Goal: Find specific page/section: Find specific page/section

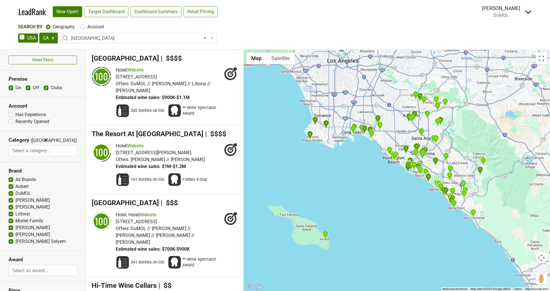
select select "CA"
select select "1048"
select select
drag, startPoint x: 82, startPoint y: 28, endPoint x: 82, endPoint y: 35, distance: 7.2
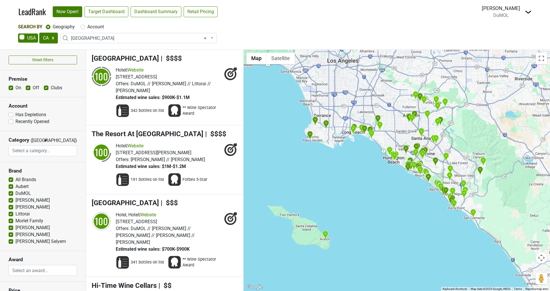
click at [87, 28] on label "Account" at bounding box center [95, 26] width 17 height 7
click at [82, 28] on input "Account" at bounding box center [83, 26] width 5 height 6
radio input "true"
select select
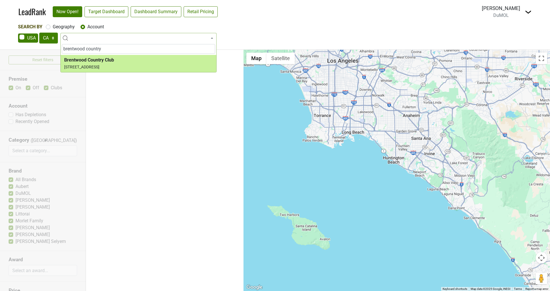
type input "brentwood country"
select select "73503"
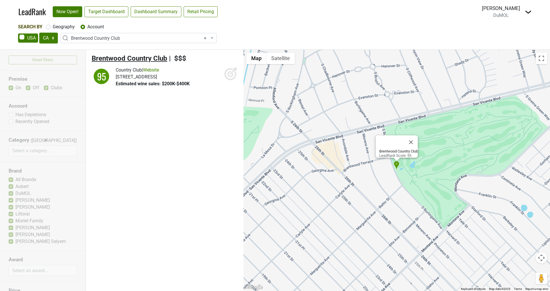
click at [121, 58] on span "Brentwood Country Club" at bounding box center [130, 58] width 76 height 8
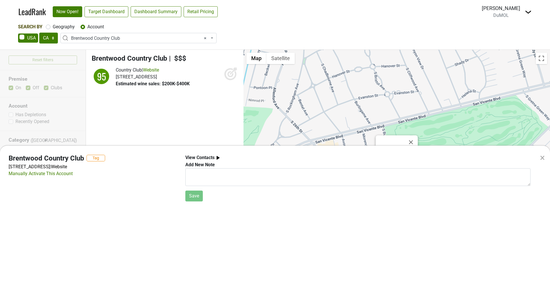
click at [155, 11] on div "× Brentwood Country Club Tag [STREET_ADDRESS] | Website Manually Activate This …" at bounding box center [275, 145] width 550 height 291
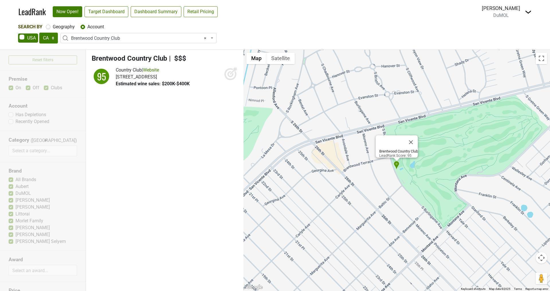
click at [53, 27] on label "Geography" at bounding box center [64, 26] width 22 height 7
click at [47, 27] on input "Geography" at bounding box center [48, 26] width 5 height 6
radio input "true"
select select
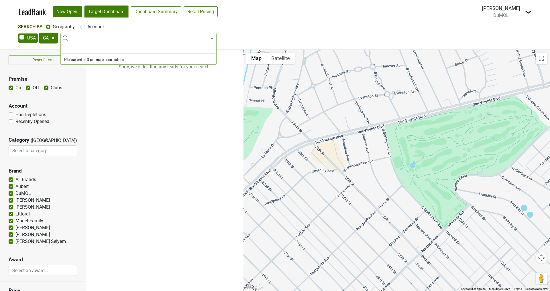
click at [104, 15] on link "Target Dashboard" at bounding box center [107, 11] width 44 height 11
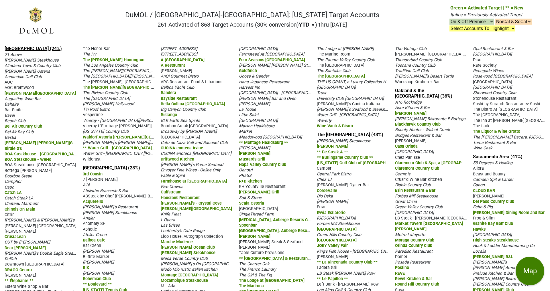
click at [24, 48] on link "Los Angeles (24%)" at bounding box center [33, 48] width 57 height 5
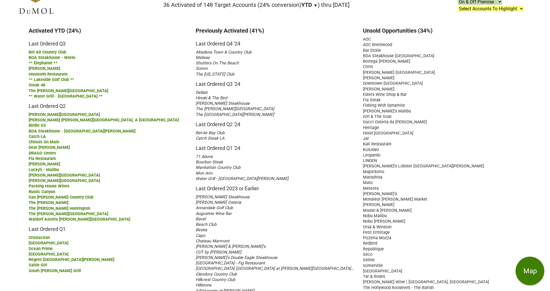
scroll to position [14, 0]
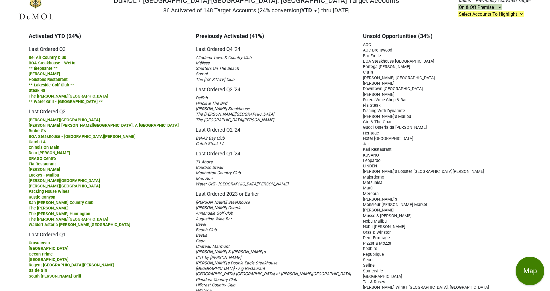
click at [383, 50] on span "AOC Brentwood" at bounding box center [377, 50] width 29 height 5
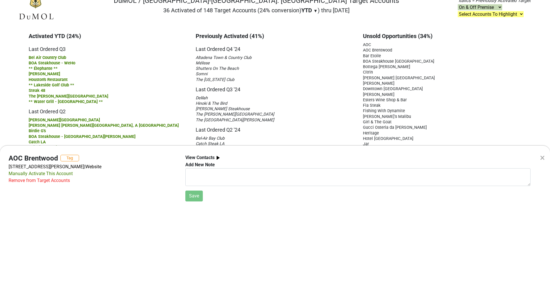
click at [56, 181] on div "Remove from Target Accounts" at bounding box center [39, 180] width 61 height 7
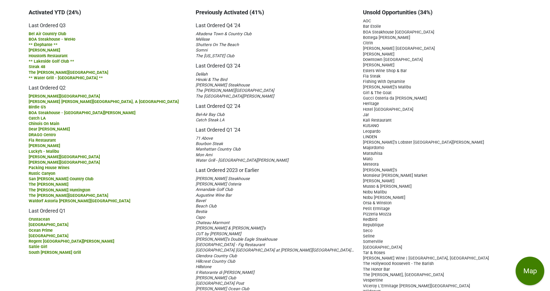
scroll to position [39, 0]
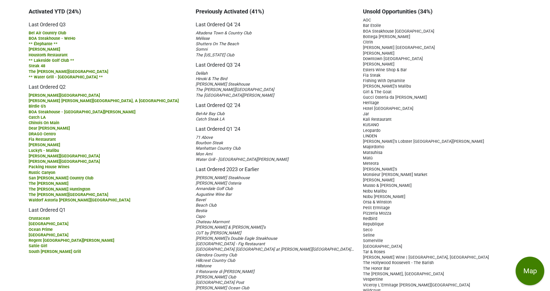
click at [218, 176] on span "Alexander's Steakhouse" at bounding box center [223, 178] width 54 height 5
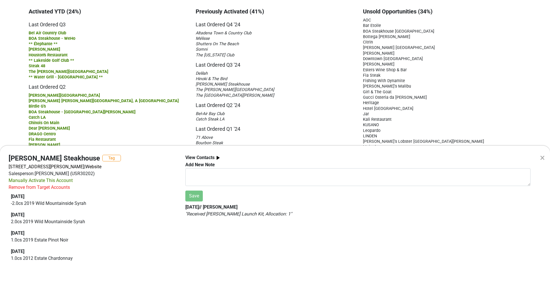
click at [111, 65] on div "× Alexander's Steakhouse Tag 111 N Los Robles Ave, Pasadena, CA 91101 | Website…" at bounding box center [275, 145] width 550 height 291
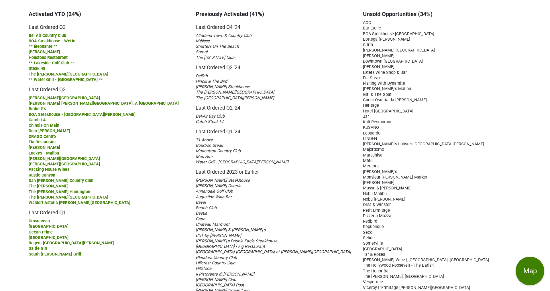
scroll to position [39, 0]
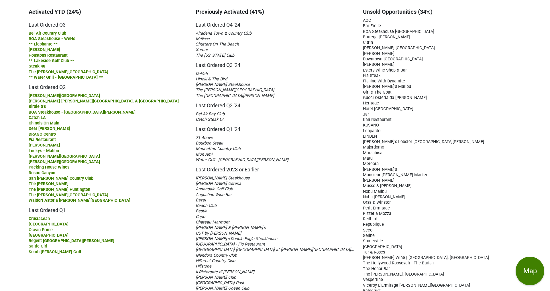
click at [211, 142] on span "Bourbon Steak" at bounding box center [209, 143] width 27 height 5
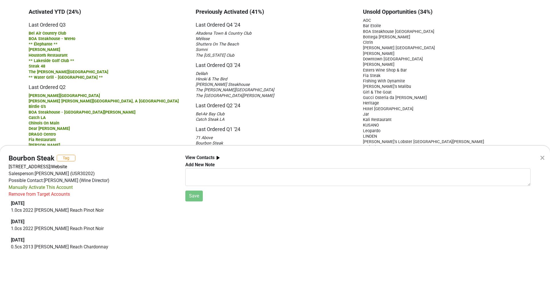
click at [207, 91] on div "× Bourbon Steak Tag 237 S Brand Blvd, Glendale, CA 91204 | Website Salesperson:…" at bounding box center [275, 145] width 550 height 291
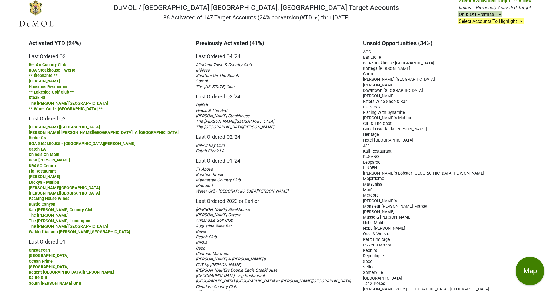
scroll to position [0, 0]
